Goal: Task Accomplishment & Management: Manage account settings

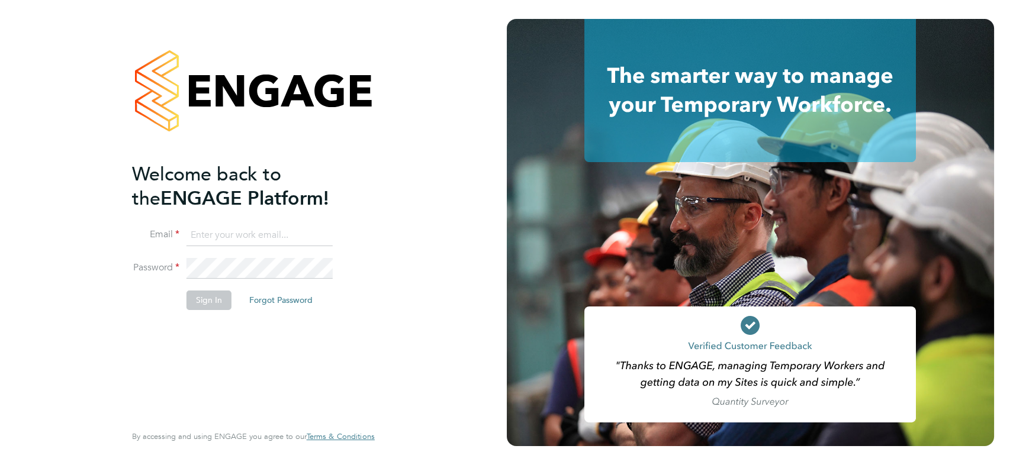
type input "[PERSON_NAME][EMAIL_ADDRESS][PERSON_NAME][DOMAIN_NAME]"
click at [210, 298] on button "Sign In" at bounding box center [208, 300] width 45 height 19
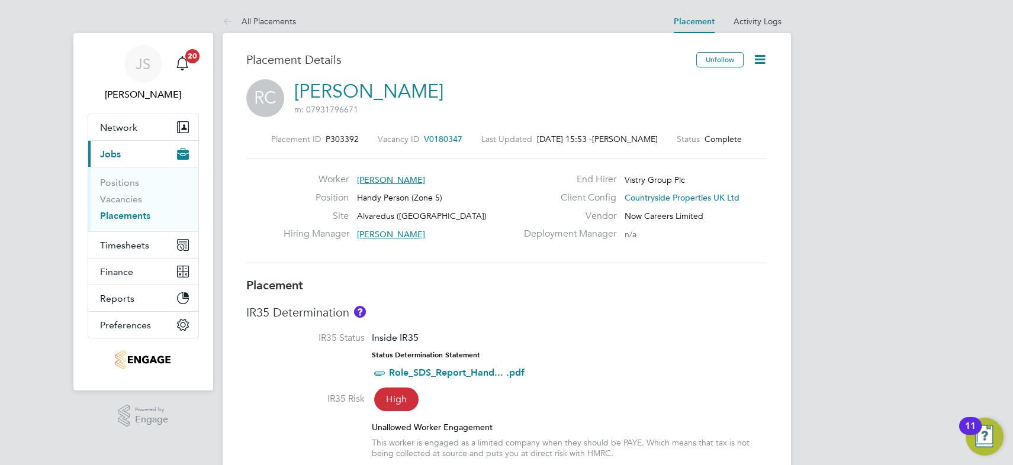
click at [761, 59] on icon at bounding box center [759, 59] width 15 height 15
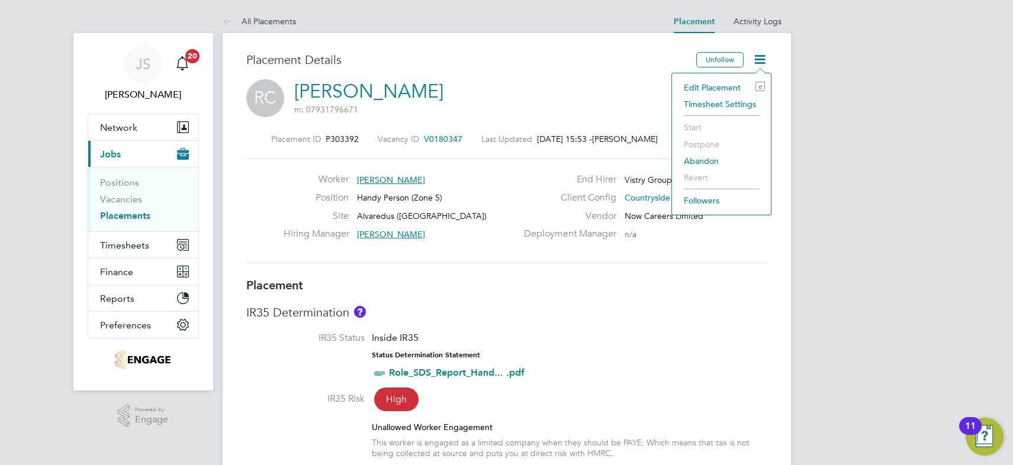
click at [732, 84] on li "Edit Placement e" at bounding box center [721, 87] width 87 height 17
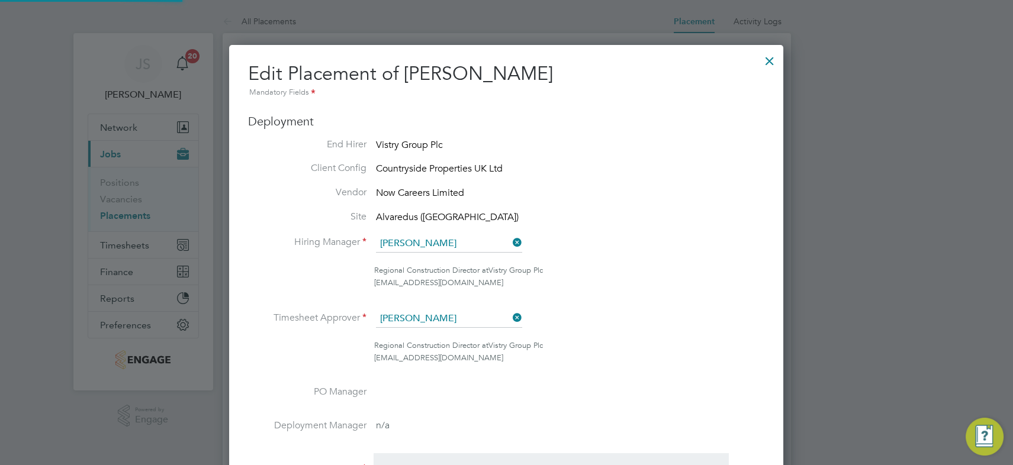
scroll to position [6, 6]
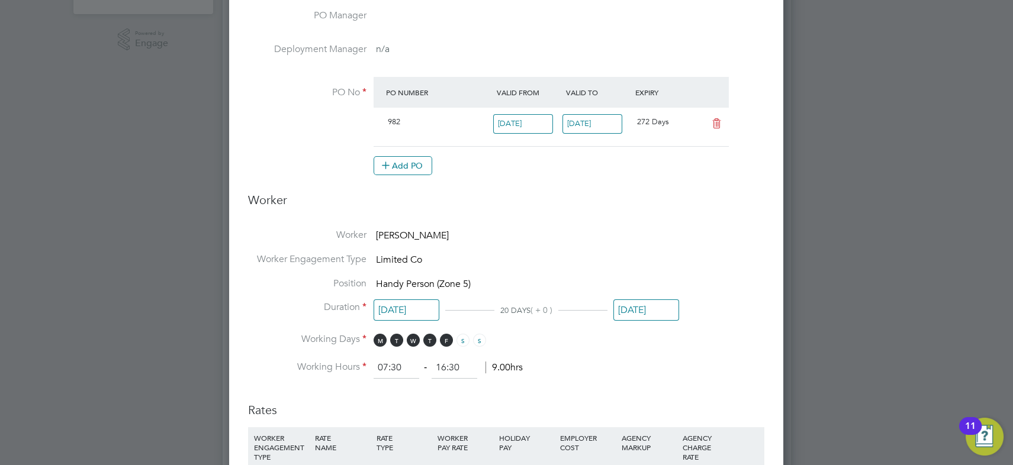
click at [653, 308] on input "[DATE]" at bounding box center [646, 310] width 66 height 22
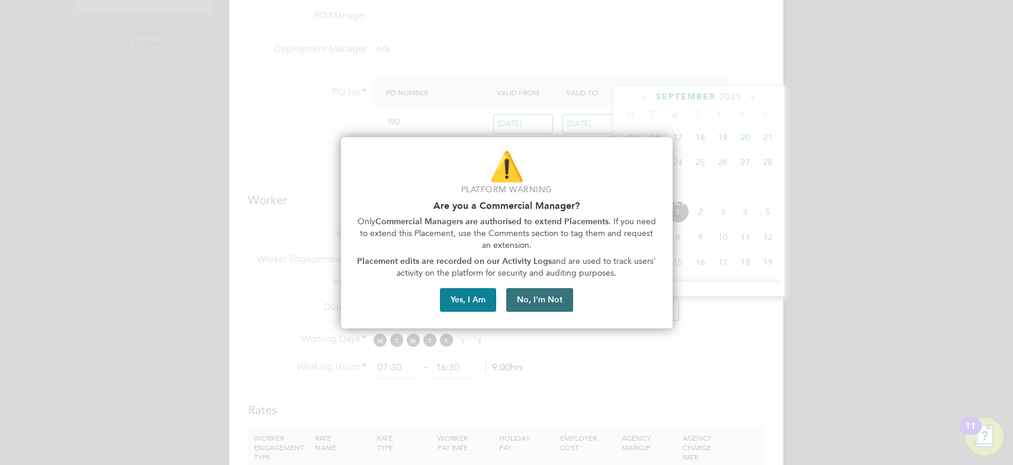
click at [545, 302] on button "No, I'm Not" at bounding box center [539, 300] width 67 height 24
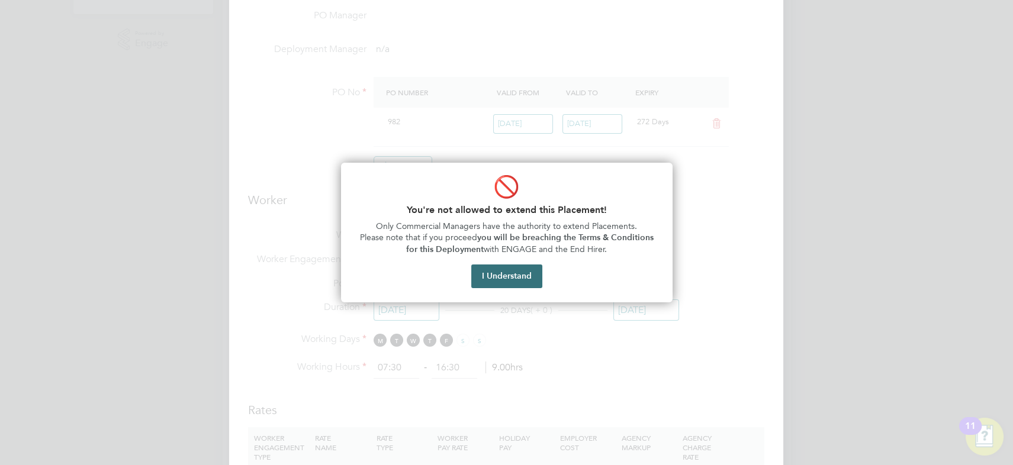
click at [510, 275] on button "I Understand" at bounding box center [506, 277] width 71 height 24
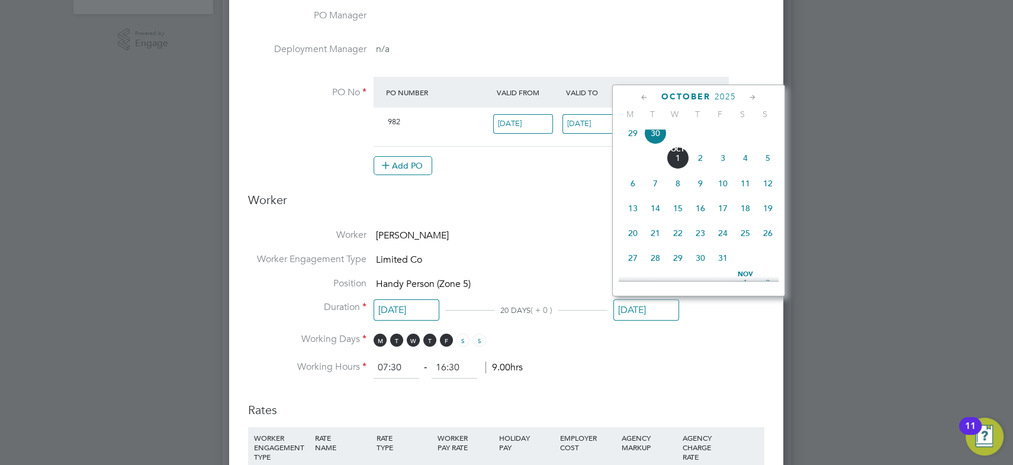
click at [722, 260] on span "31" at bounding box center [722, 258] width 22 height 22
type input "[DATE]"
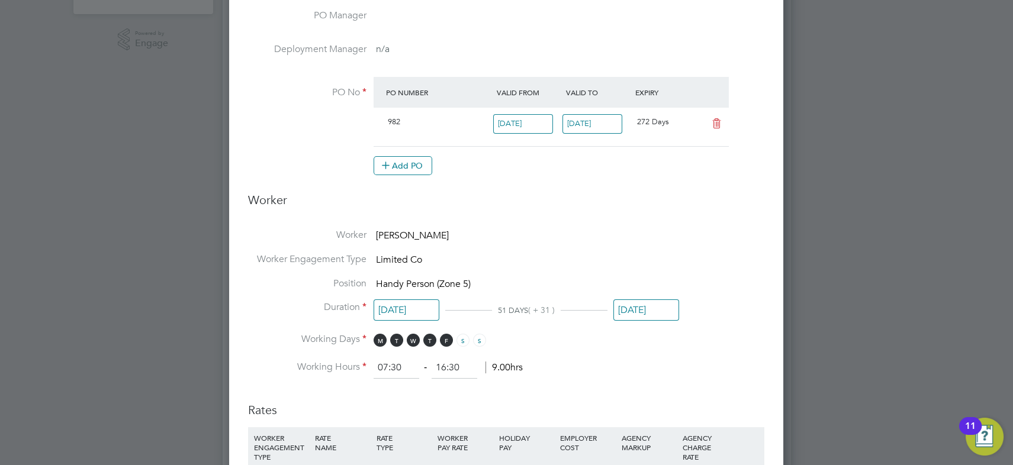
click at [556, 246] on li "Worker [PERSON_NAME]" at bounding box center [506, 241] width 516 height 24
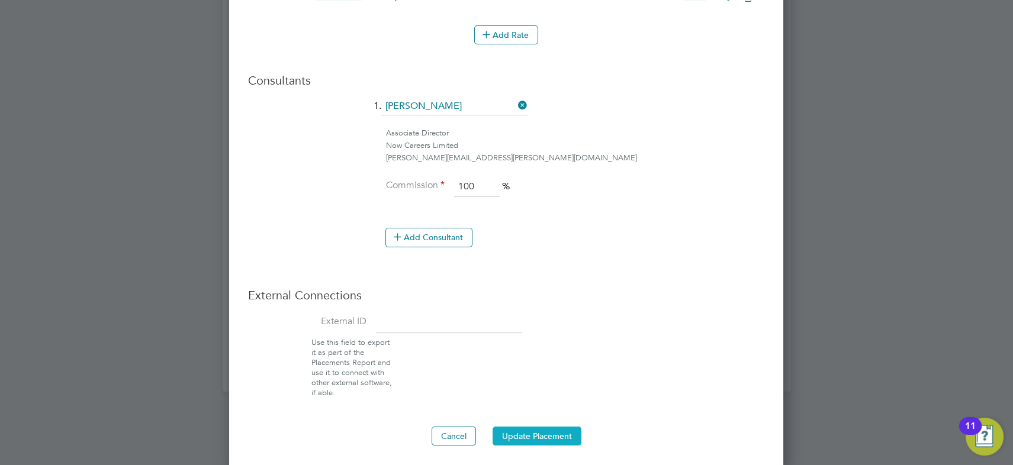
click at [553, 431] on button "Update Placement" at bounding box center [536, 436] width 89 height 19
